Goal: Use online tool/utility: Utilize a website feature to perform a specific function

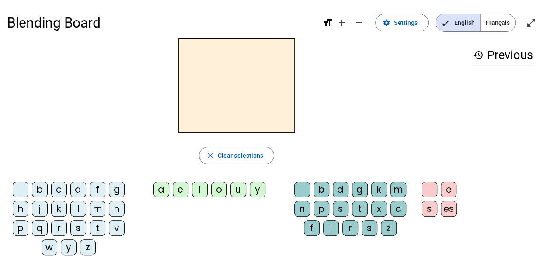
click at [416, 113] on div at bounding box center [236, 85] width 459 height 94
drag, startPoint x: 98, startPoint y: 209, endPoint x: 204, endPoint y: 101, distance: 151.1
click at [209, 96] on div "close Clear selections b c d f g h j k l m n p q r s t v w y z a e i o u y b d …" at bounding box center [236, 150] width 459 height 224
click at [204, 101] on h2 at bounding box center [236, 85] width 116 height 94
click at [232, 151] on span "Clear selections" at bounding box center [241, 155] width 46 height 10
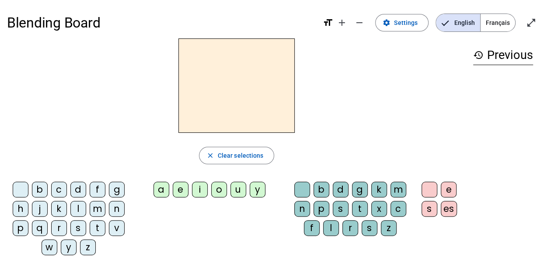
click at [93, 207] on div "m" at bounding box center [98, 209] width 16 height 16
click at [165, 182] on div "a" at bounding box center [161, 190] width 16 height 16
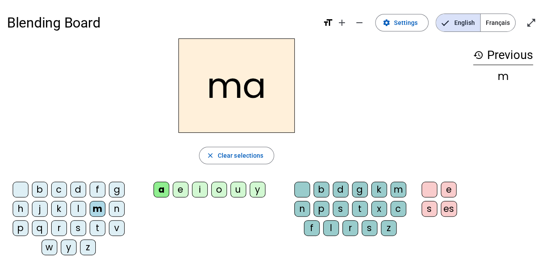
click at [342, 193] on div "d" at bounding box center [340, 190] width 16 height 16
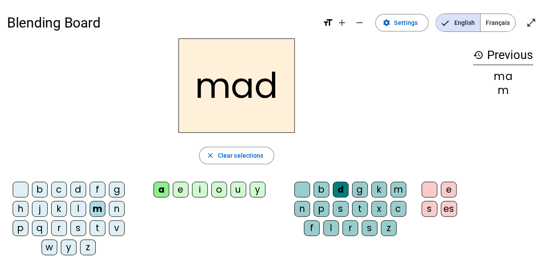
click at [114, 209] on div "n" at bounding box center [117, 209] width 16 height 16
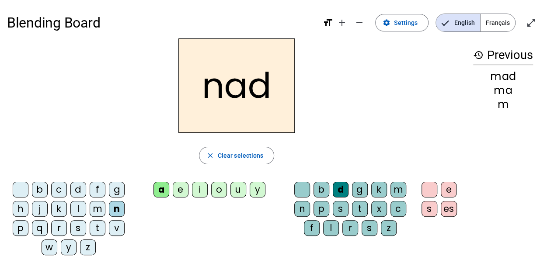
click at [119, 228] on div "v" at bounding box center [117, 228] width 16 height 16
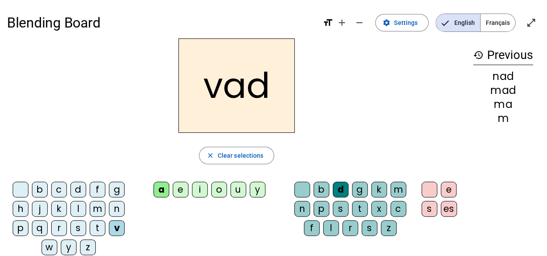
click at [114, 194] on div "g" at bounding box center [117, 190] width 16 height 16
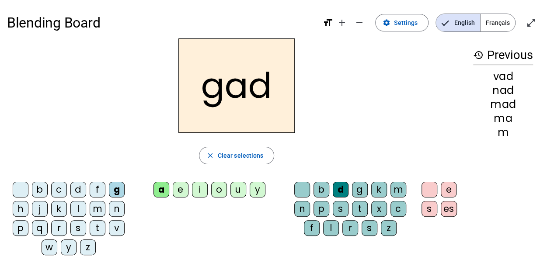
click at [79, 230] on div "s" at bounding box center [78, 228] width 16 height 16
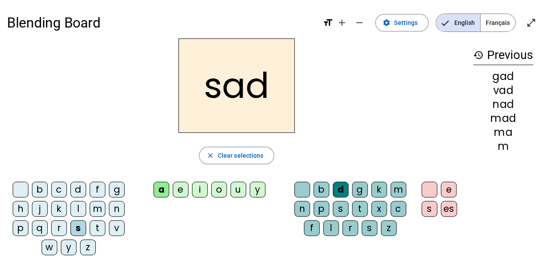
click at [78, 187] on div "d" at bounding box center [78, 190] width 16 height 16
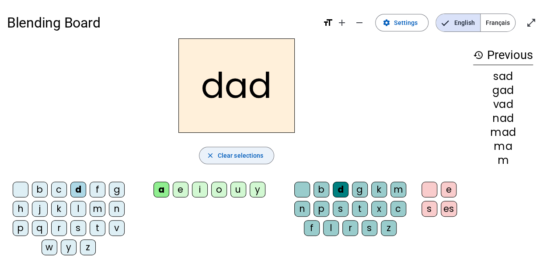
click at [232, 160] on span "button" at bounding box center [236, 155] width 75 height 21
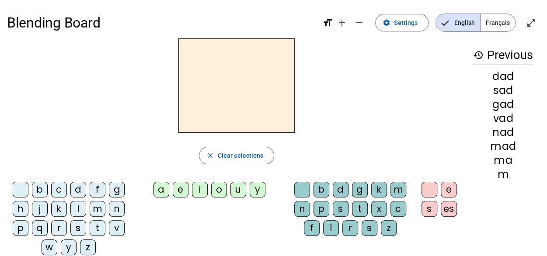
click at [97, 204] on div "m" at bounding box center [98, 209] width 16 height 16
click at [160, 187] on div "a" at bounding box center [161, 190] width 16 height 16
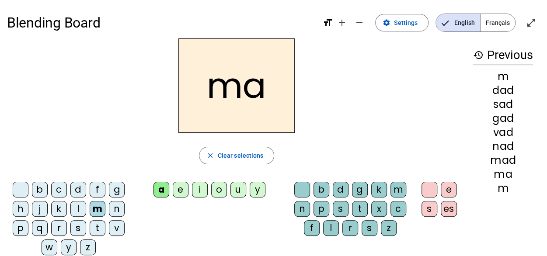
click at [340, 190] on div "d" at bounding box center [340, 190] width 16 height 16
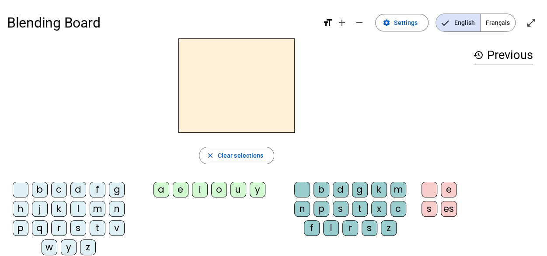
click at [96, 208] on div "m" at bounding box center [98, 209] width 16 height 16
click at [159, 188] on div "a" at bounding box center [161, 190] width 16 height 16
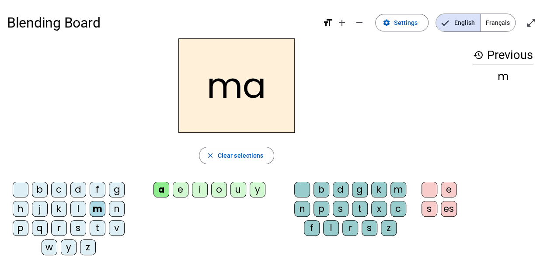
click at [343, 188] on div "d" at bounding box center [340, 190] width 16 height 16
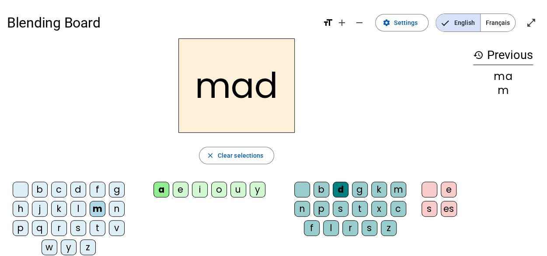
click at [76, 189] on div "d" at bounding box center [78, 190] width 16 height 16
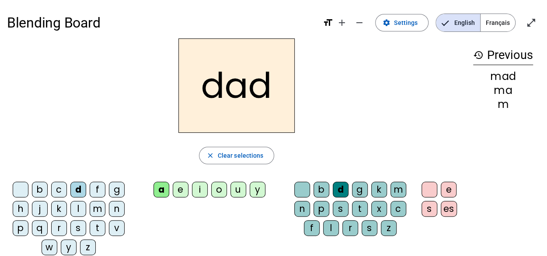
click at [73, 227] on div "s" at bounding box center [78, 228] width 16 height 16
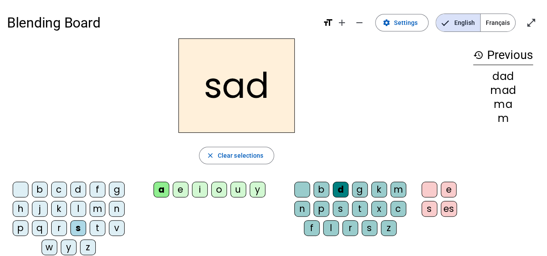
click at [77, 210] on div "l" at bounding box center [78, 209] width 16 height 16
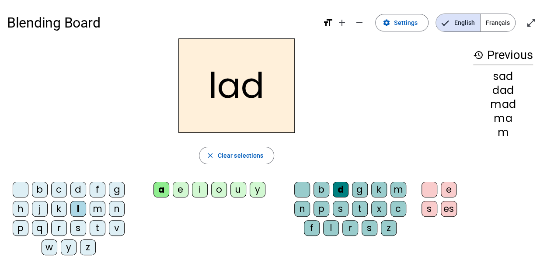
click at [38, 189] on div "b" at bounding box center [40, 190] width 16 height 16
